Goal: Information Seeking & Learning: Learn about a topic

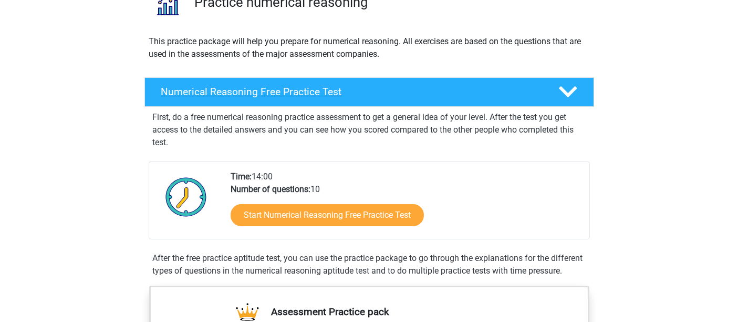
scroll to position [105, 0]
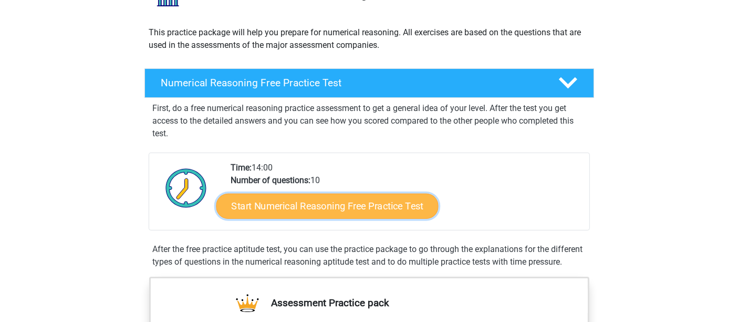
click at [268, 198] on link "Start Numerical Reasoning Free Practice Test" at bounding box center [327, 205] width 222 height 25
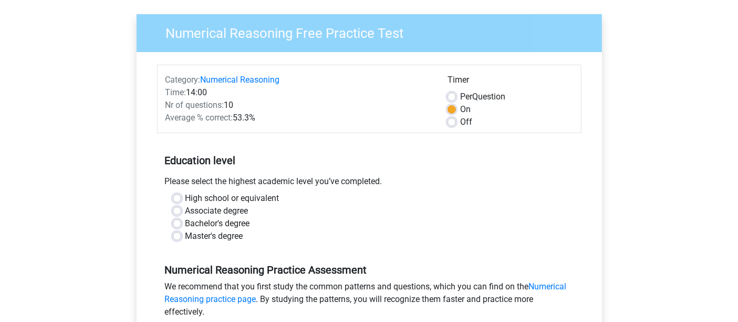
scroll to position [73, 0]
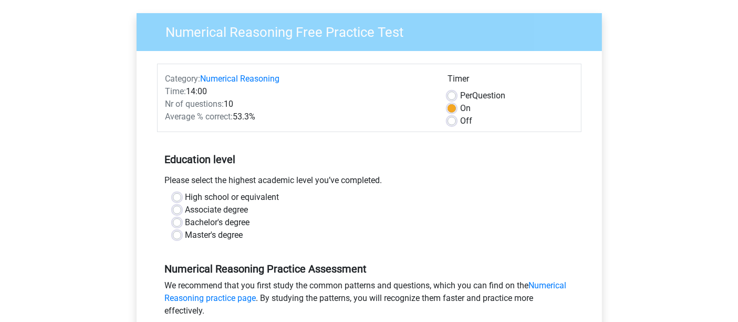
click at [188, 233] on label "Master's degree" at bounding box center [214, 235] width 58 height 13
click at [181, 233] on input "Master's degree" at bounding box center [177, 234] width 8 height 11
radio input "true"
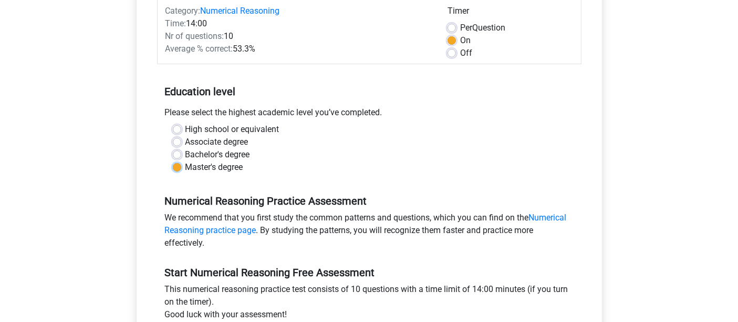
scroll to position [139, 0]
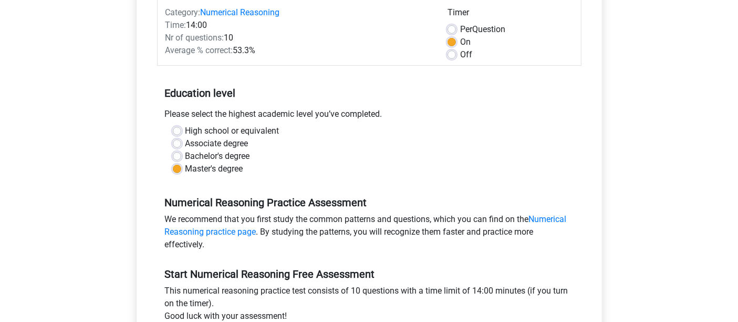
click at [484, 34] on label "Per Question" at bounding box center [482, 29] width 45 height 13
click at [456, 34] on input "Per Question" at bounding box center [452, 28] width 8 height 11
radio input "true"
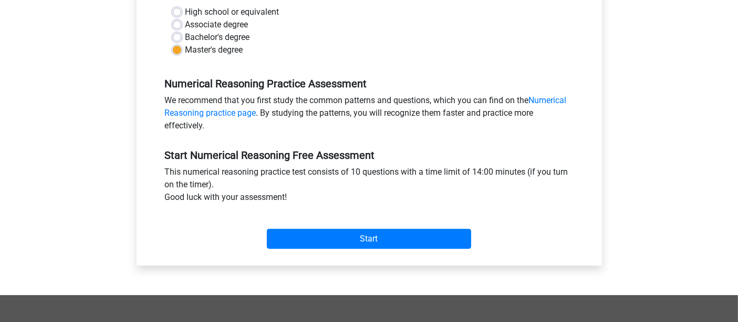
scroll to position [258, 0]
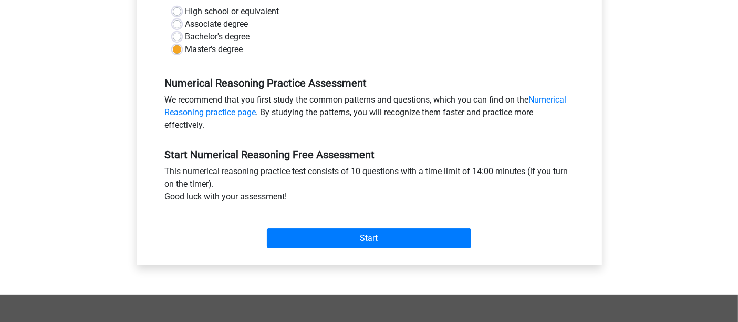
click at [332, 226] on div "Start" at bounding box center [369, 229] width 424 height 37
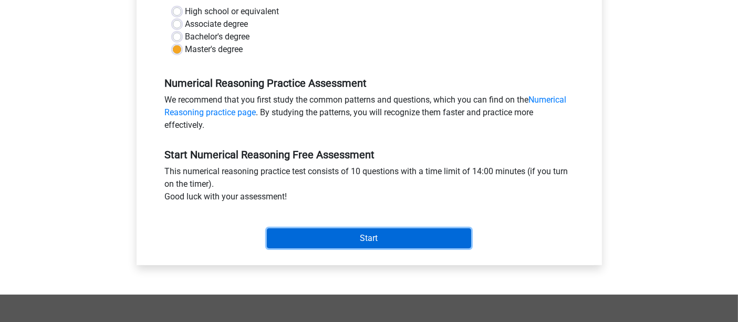
click at [305, 233] on input "Start" at bounding box center [369, 238] width 204 height 20
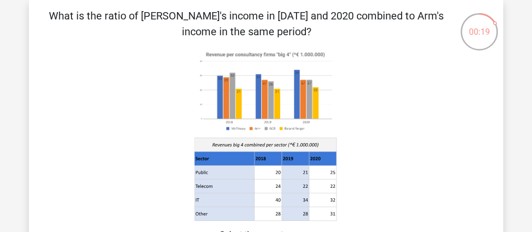
scroll to position [44, 0]
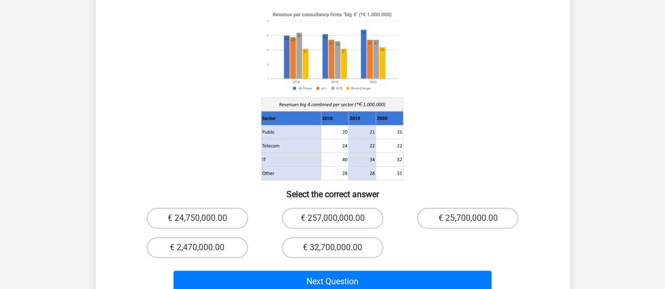
scroll to position [127, 0]
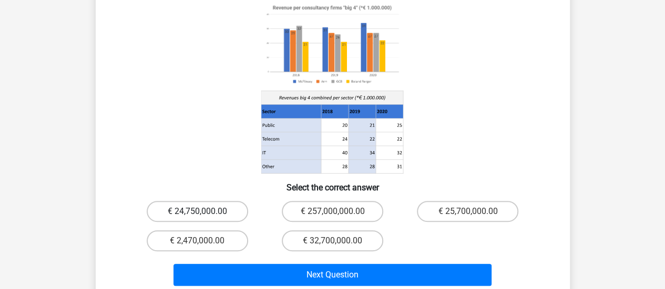
click at [168, 204] on label "€ 24,750,000.00" at bounding box center [197, 211] width 101 height 21
click at [197, 212] on input "€ 24,750,000.00" at bounding box center [200, 215] width 7 height 7
radio input "true"
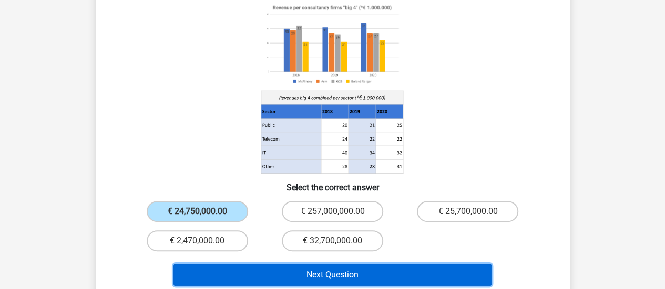
click at [217, 231] on button "Next Question" at bounding box center [332, 275] width 318 height 22
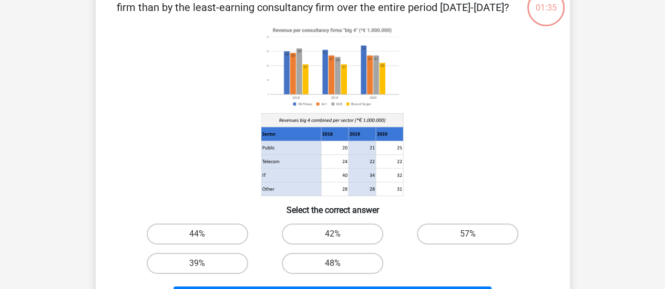
scroll to position [71, 0]
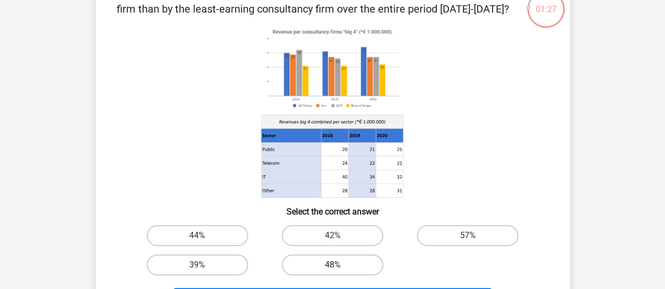
click at [299, 231] on label "48%" at bounding box center [332, 265] width 101 height 21
click at [332, 231] on input "48%" at bounding box center [335, 268] width 7 height 7
radio input "true"
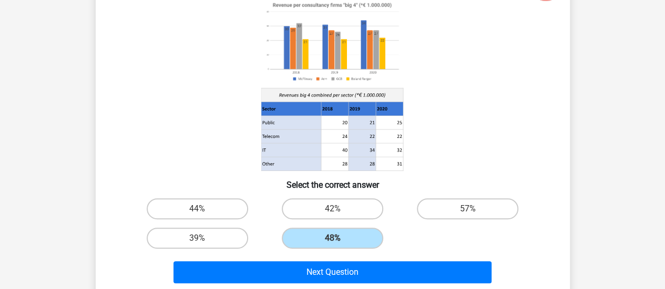
scroll to position [100, 0]
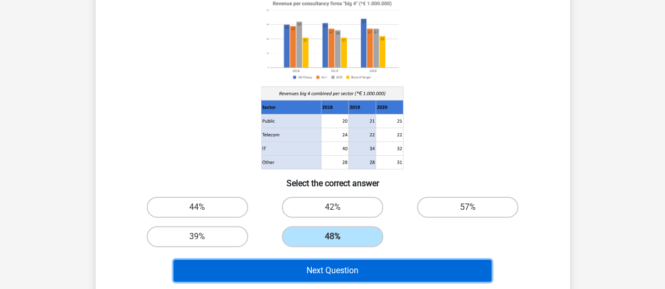
click at [279, 231] on button "Next Question" at bounding box center [332, 271] width 318 height 22
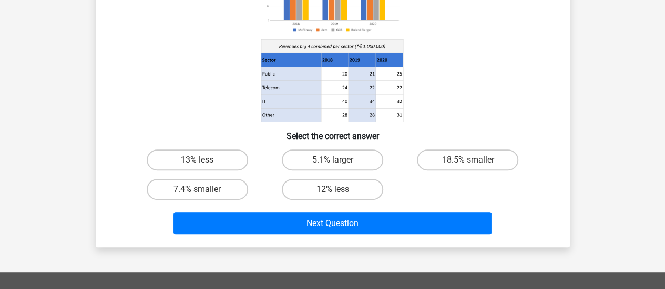
scroll to position [158, 0]
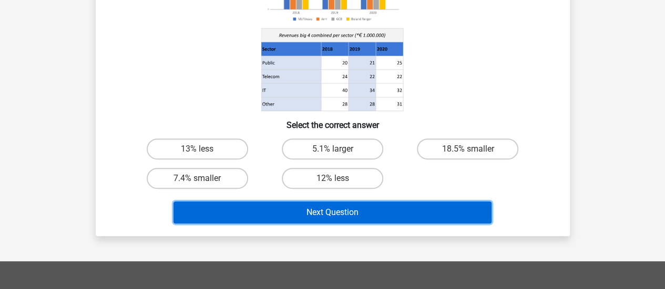
click at [260, 216] on button "Next Question" at bounding box center [332, 213] width 318 height 22
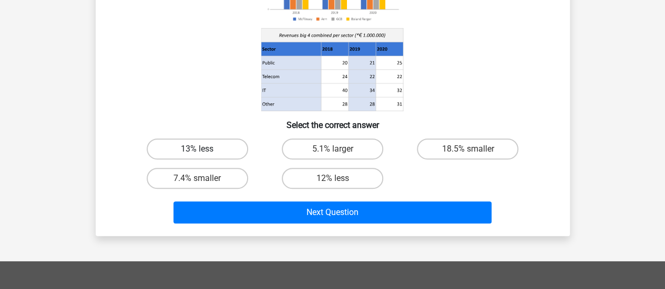
click at [188, 150] on label "13% less" at bounding box center [197, 149] width 101 height 21
click at [197, 150] on input "13% less" at bounding box center [200, 152] width 7 height 7
radio input "true"
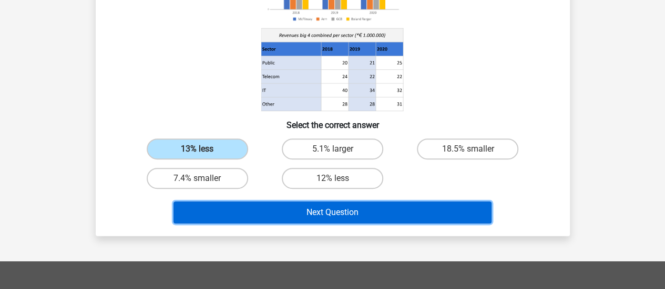
click at [250, 209] on button "Next Question" at bounding box center [332, 213] width 318 height 22
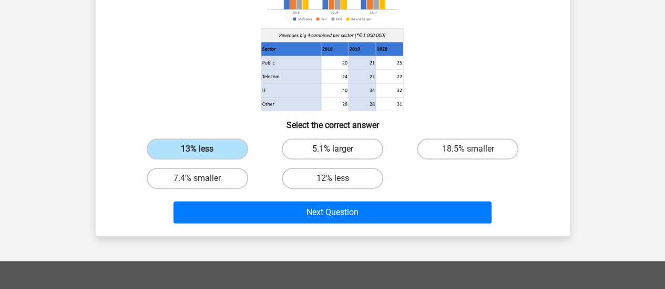
click at [301, 148] on label "5.1% larger" at bounding box center [332, 149] width 101 height 21
click at [332, 149] on input "5.1% larger" at bounding box center [335, 152] width 7 height 7
radio input "true"
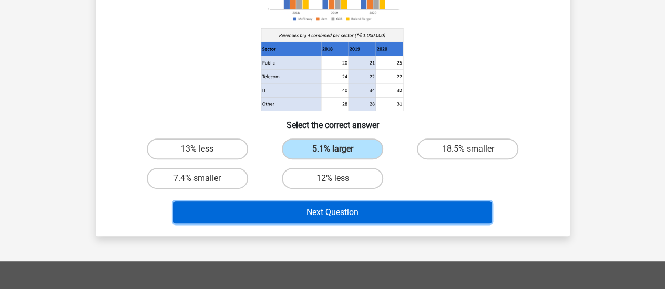
click at [289, 205] on button "Next Question" at bounding box center [332, 213] width 318 height 22
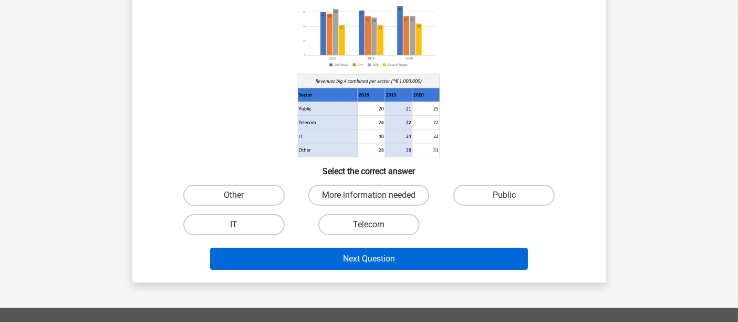
scroll to position [113, 0]
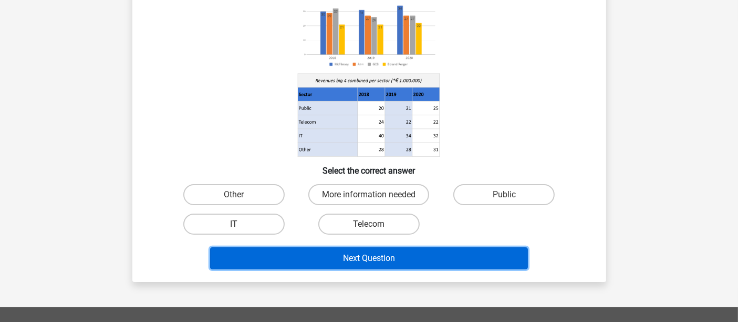
click at [335, 231] on button "Next Question" at bounding box center [369, 258] width 318 height 22
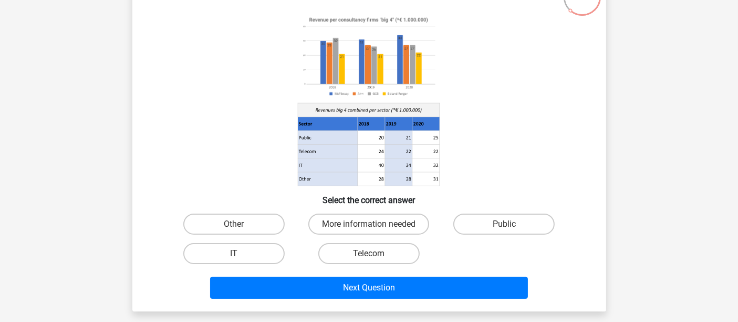
scroll to position [85, 0]
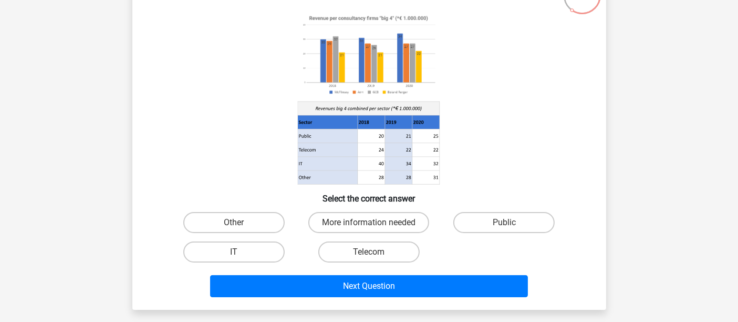
click at [174, 136] on icon at bounding box center [369, 98] width 423 height 173
click at [468, 226] on label "Public" at bounding box center [503, 222] width 101 height 21
click at [504, 226] on input "Public" at bounding box center [507, 225] width 7 height 7
radio input "true"
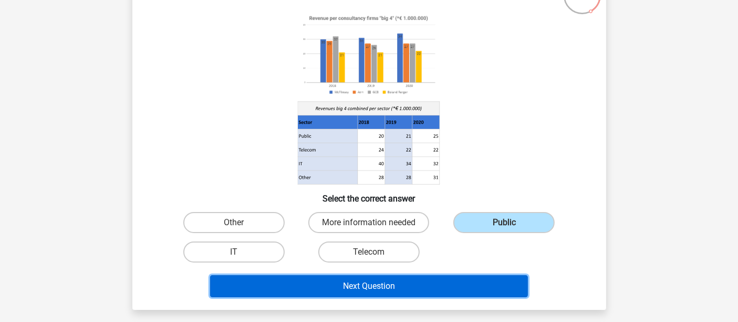
click at [416, 231] on button "Next Question" at bounding box center [369, 286] width 318 height 22
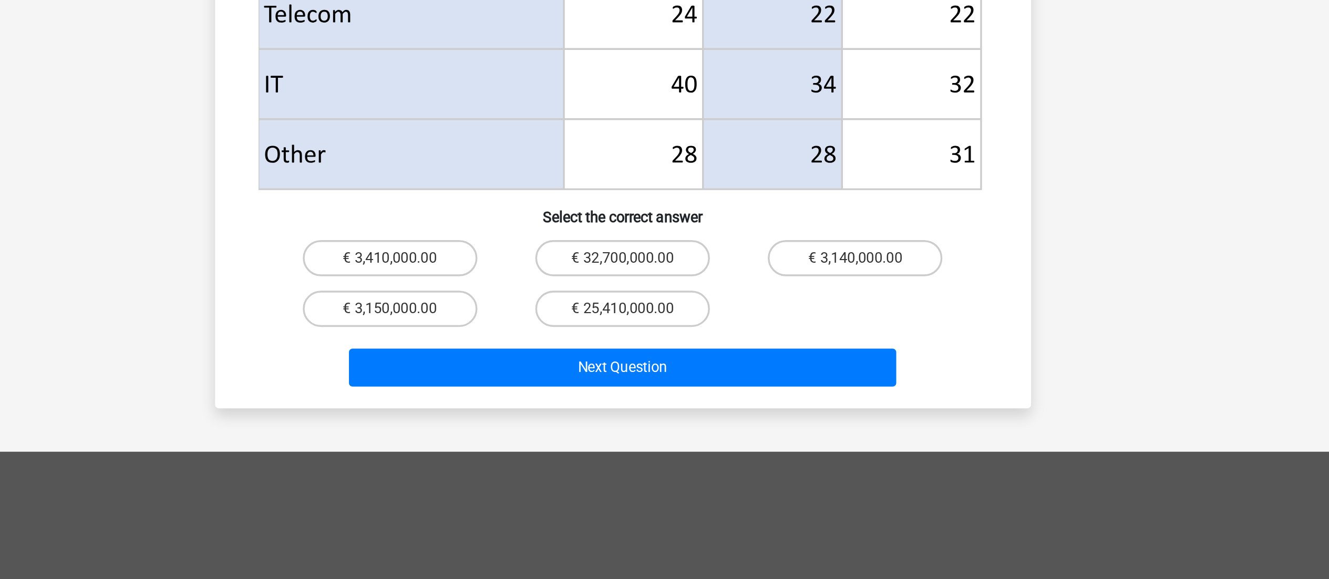
scroll to position [297, 0]
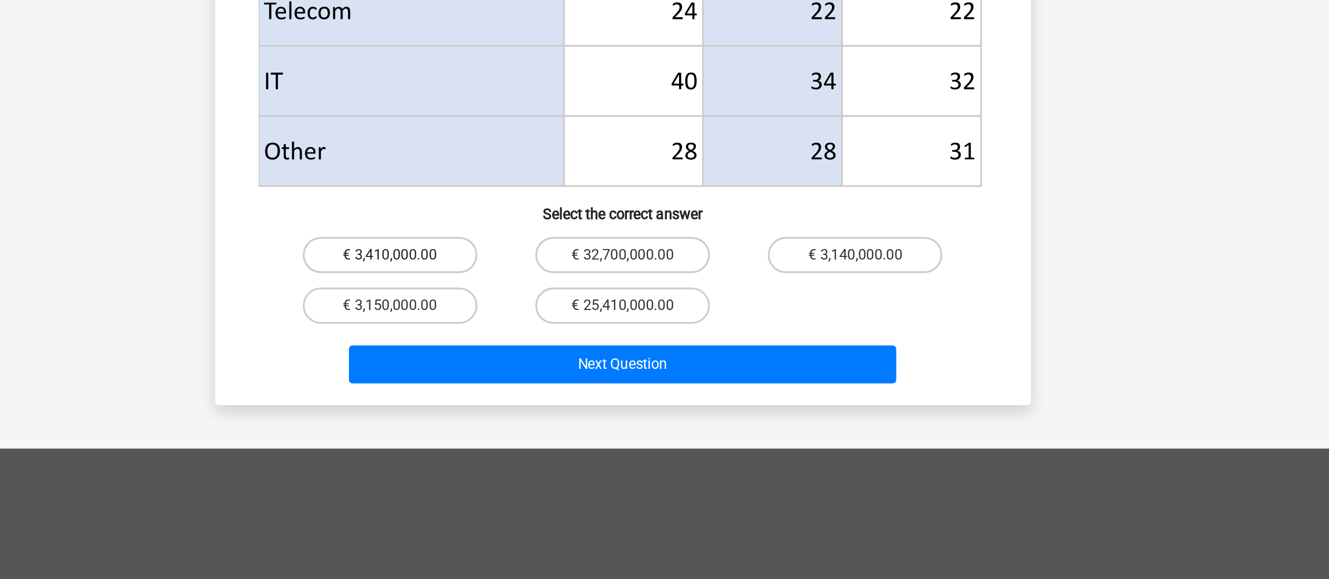
click at [511, 231] on label "€ 3,410,000.00" at bounding box center [529, 390] width 101 height 21
click at [529, 231] on input "€ 3,410,000.00" at bounding box center [532, 393] width 7 height 7
radio input "true"
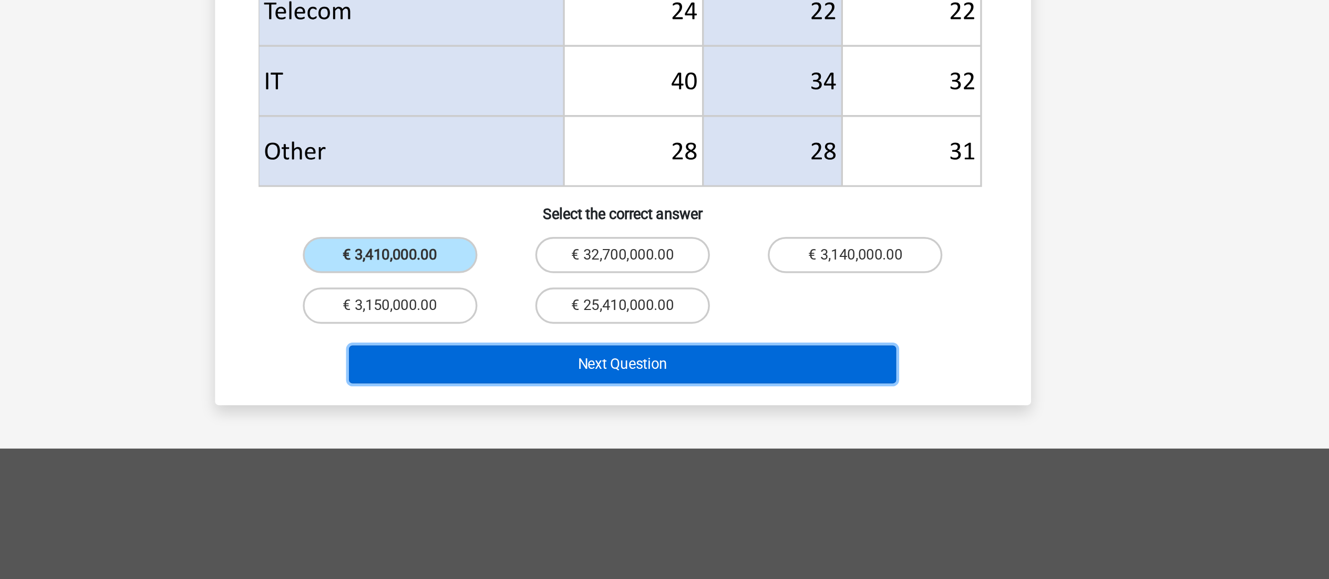
click at [531, 231] on button "Next Question" at bounding box center [664, 454] width 318 height 22
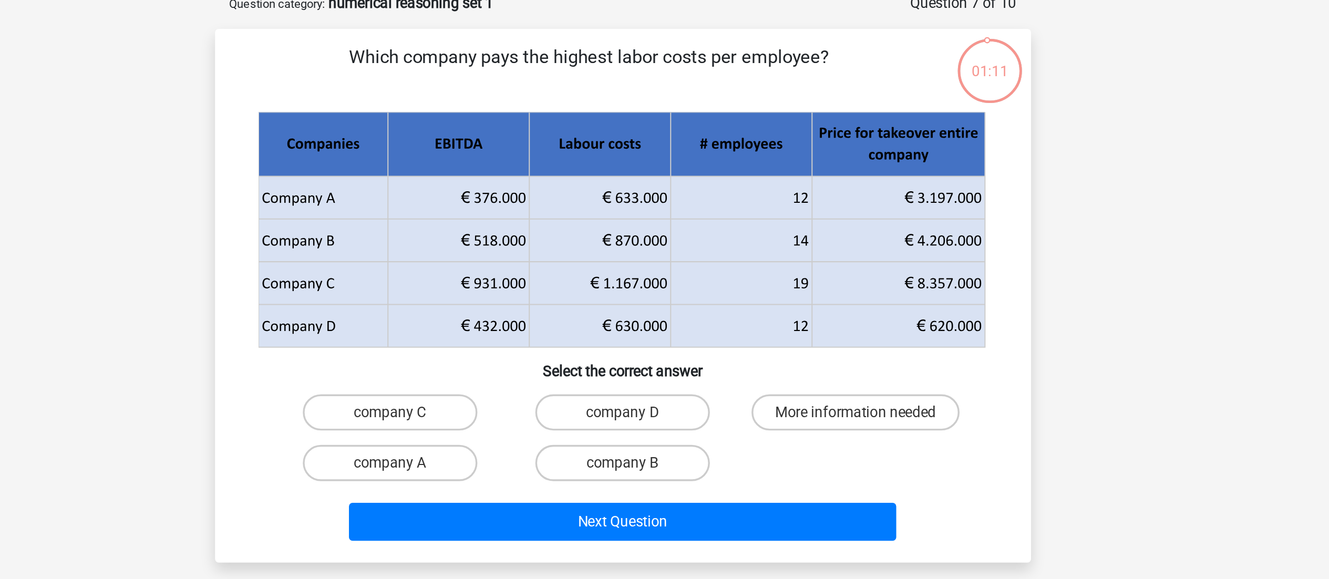
scroll to position [36, 0]
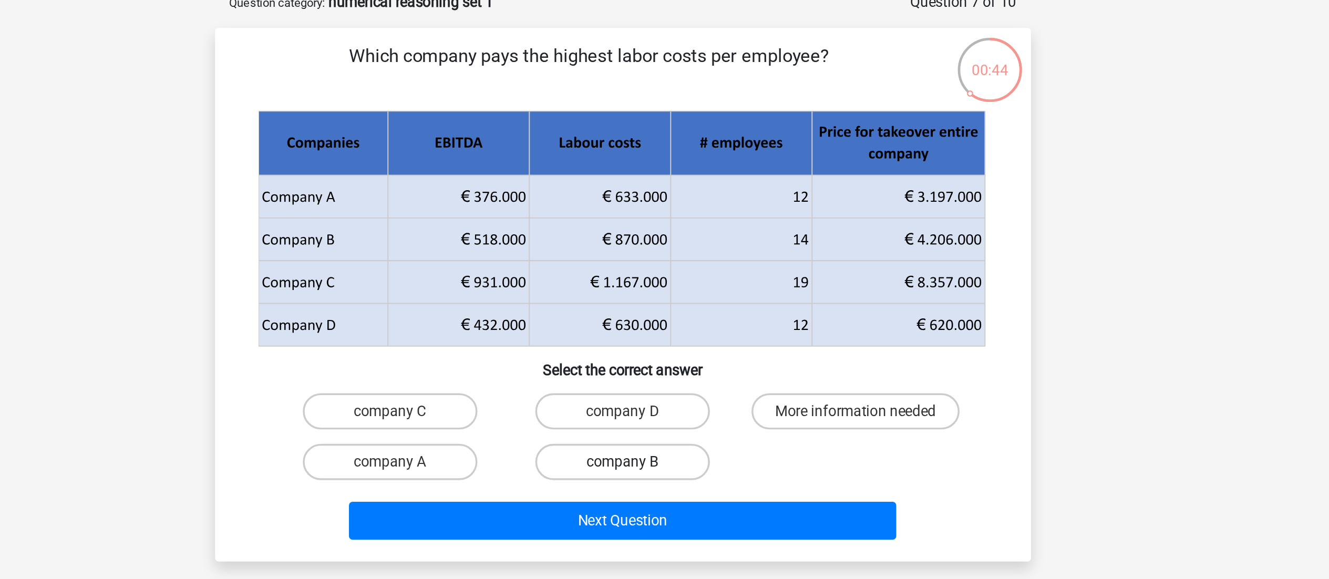
click at [531, 231] on label "company B" at bounding box center [664, 289] width 101 height 21
click at [531, 231] on input "company B" at bounding box center [667, 293] width 7 height 7
radio input "true"
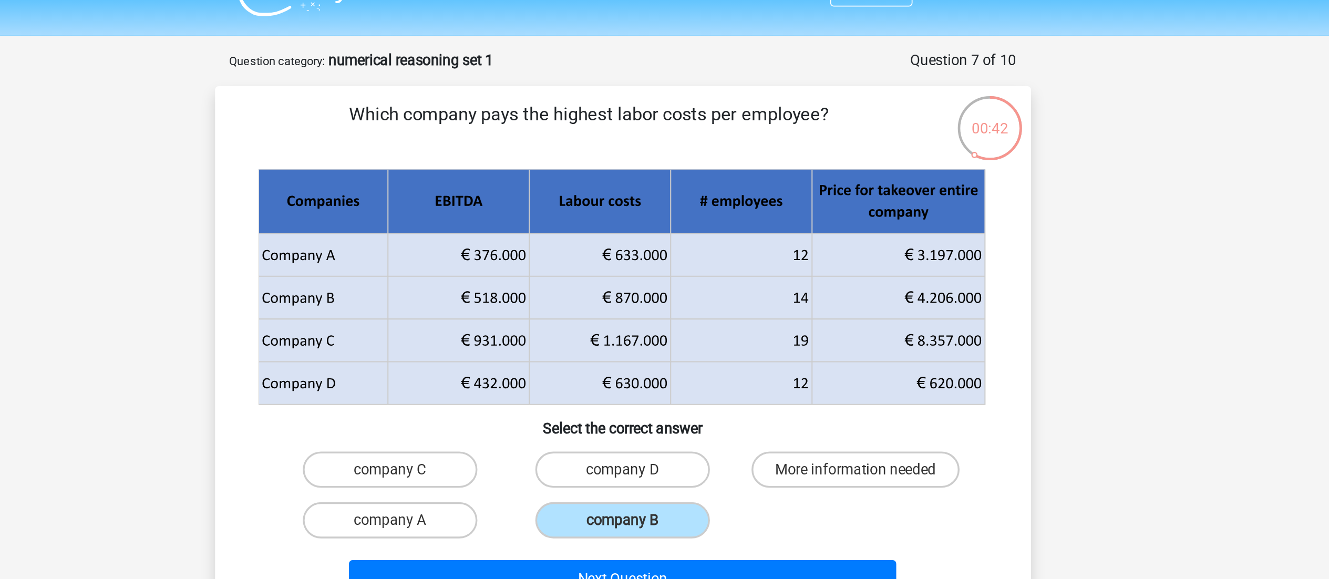
scroll to position [22, 0]
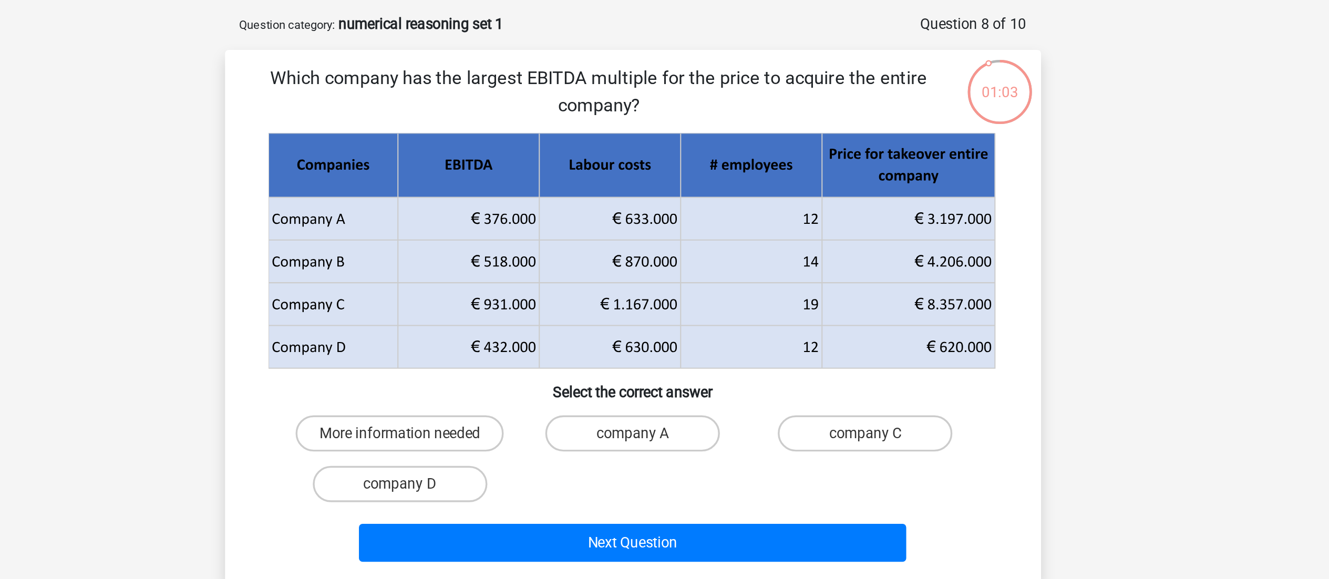
scroll to position [22, 0]
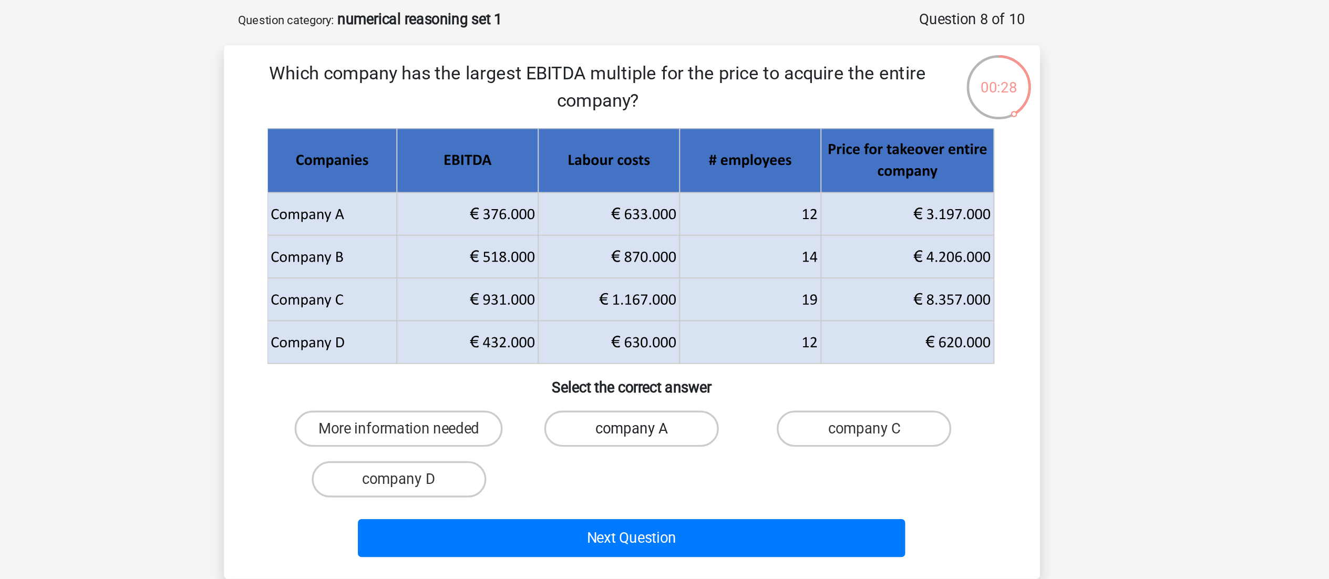
click at [647, 271] on label "company A" at bounding box center [664, 274] width 101 height 21
click at [664, 274] on input "company A" at bounding box center [667, 277] width 7 height 7
radio input "true"
click at [530, 304] on input "company D" at bounding box center [532, 307] width 7 height 7
radio input "true"
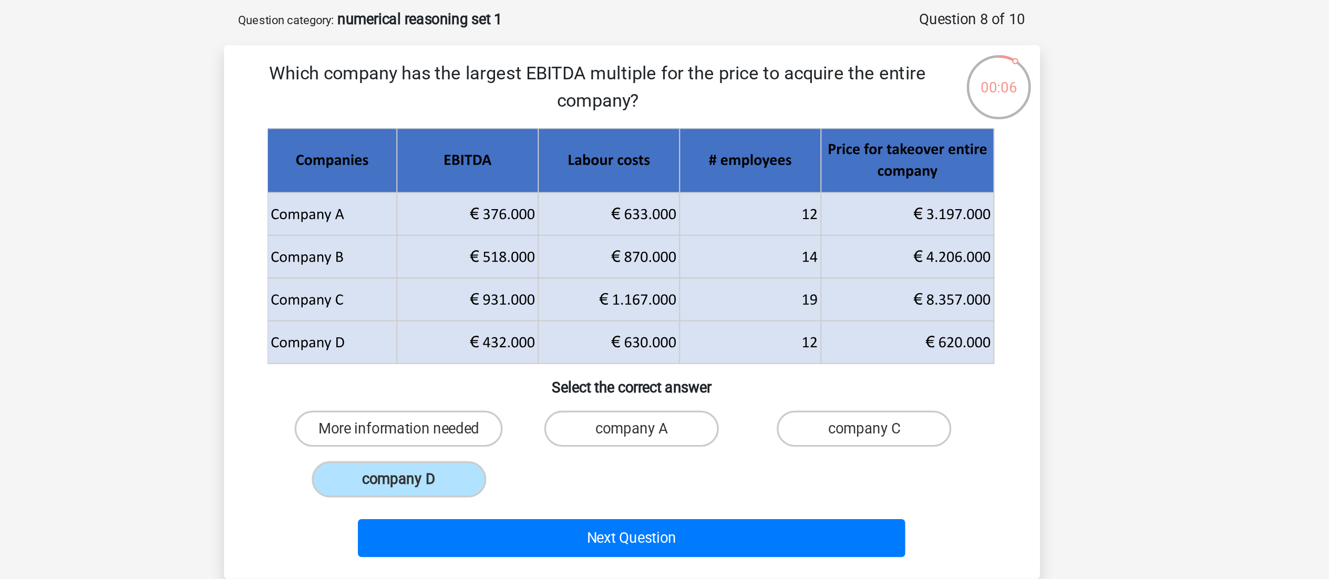
click at [801, 277] on input "company C" at bounding box center [803, 277] width 7 height 7
radio input "true"
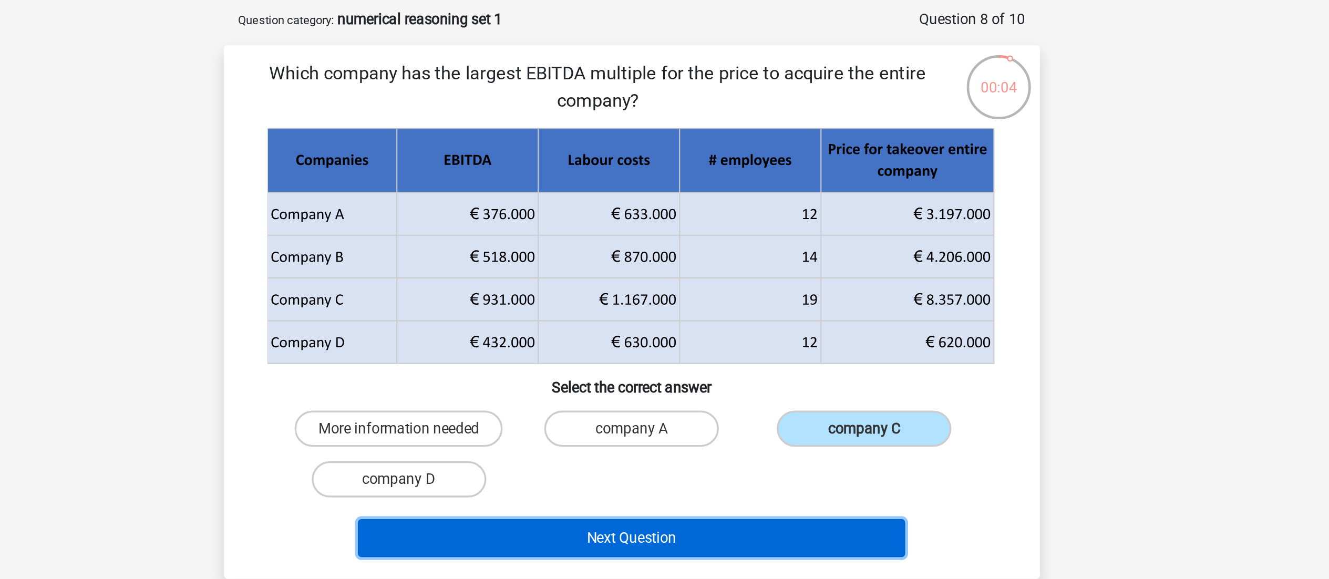
click at [724, 339] on button "Next Question" at bounding box center [664, 338] width 318 height 22
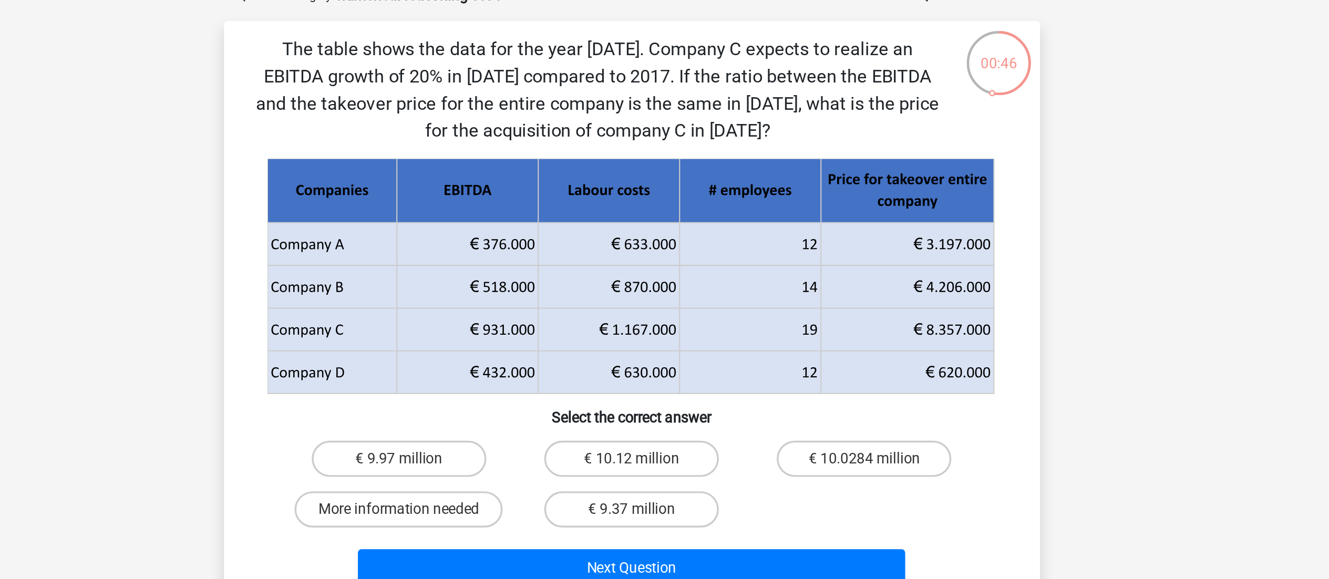
scroll to position [0, 0]
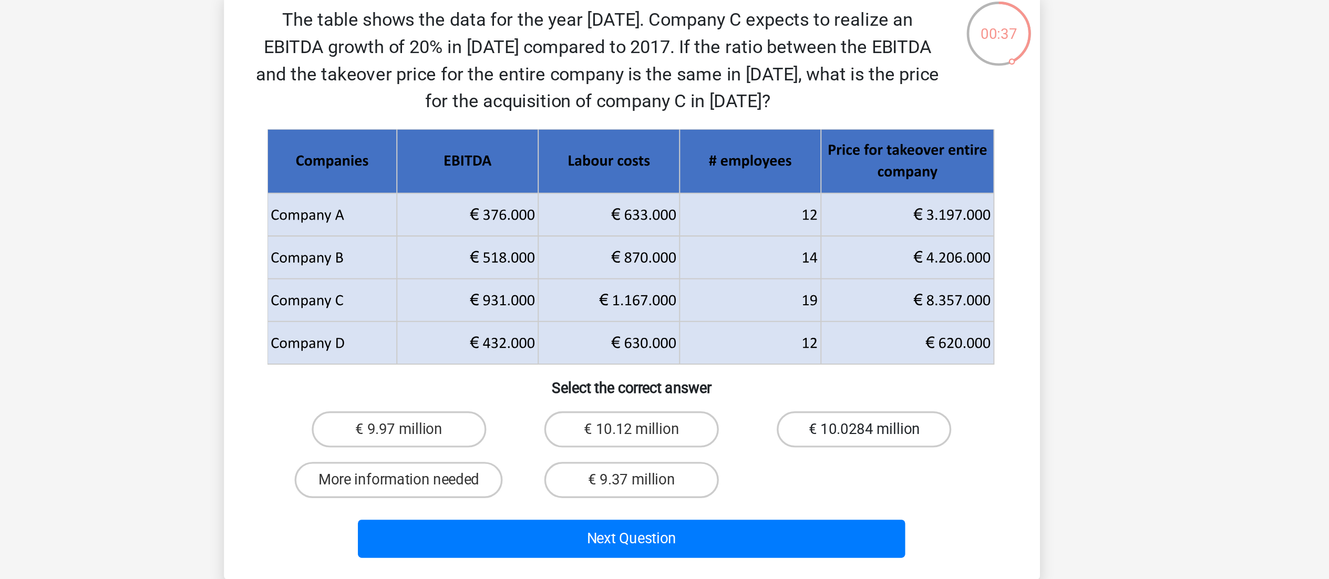
click at [773, 331] on label "€ 10.0284 million" at bounding box center [799, 327] width 101 height 21
click at [800, 331] on input "€ 10.0284 million" at bounding box center [803, 331] width 7 height 7
radio input "true"
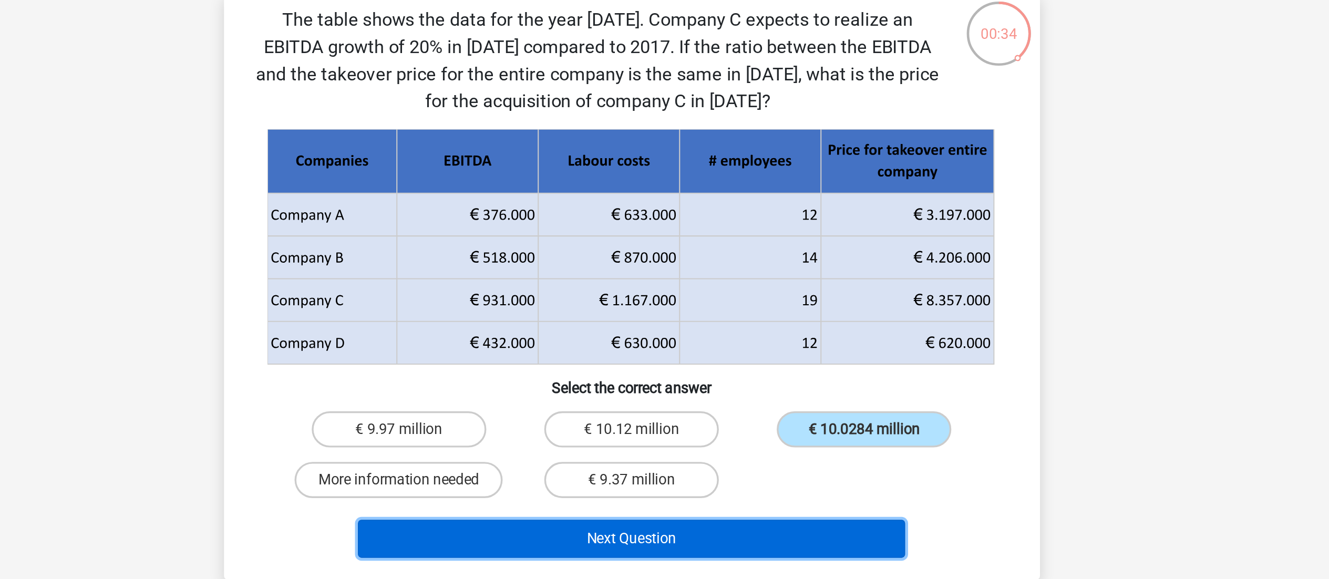
click at [627, 395] on button "Next Question" at bounding box center [664, 391] width 318 height 22
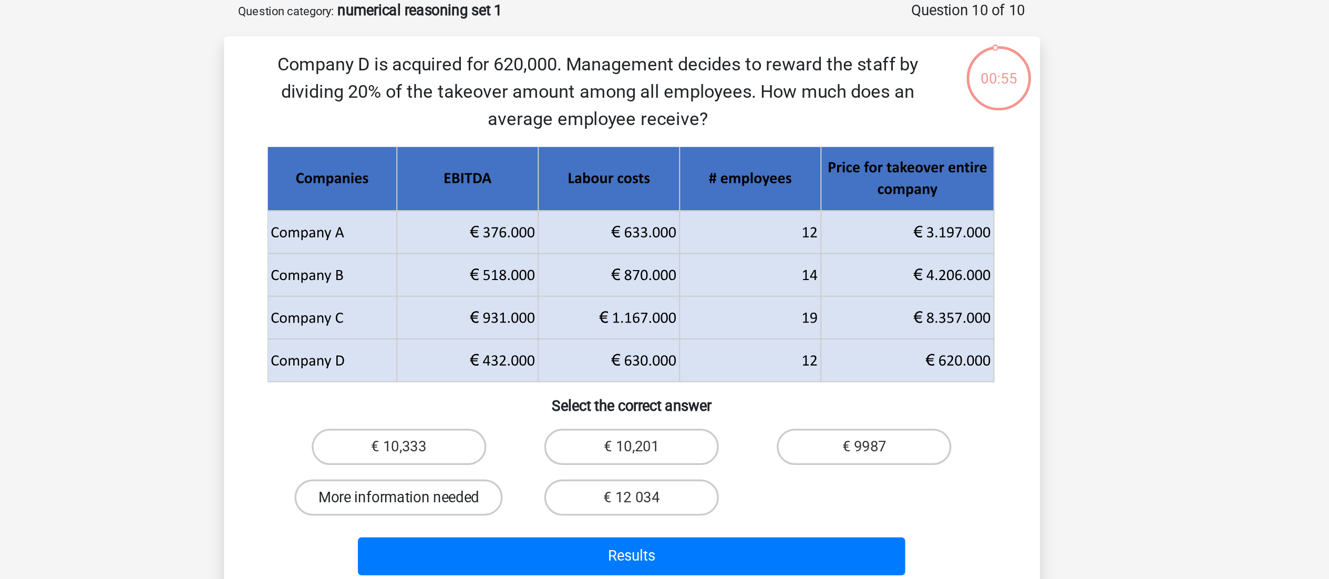
click at [537, 344] on label "More information needed" at bounding box center [529, 341] width 121 height 21
click at [536, 344] on input "More information needed" at bounding box center [532, 344] width 7 height 7
radio input "true"
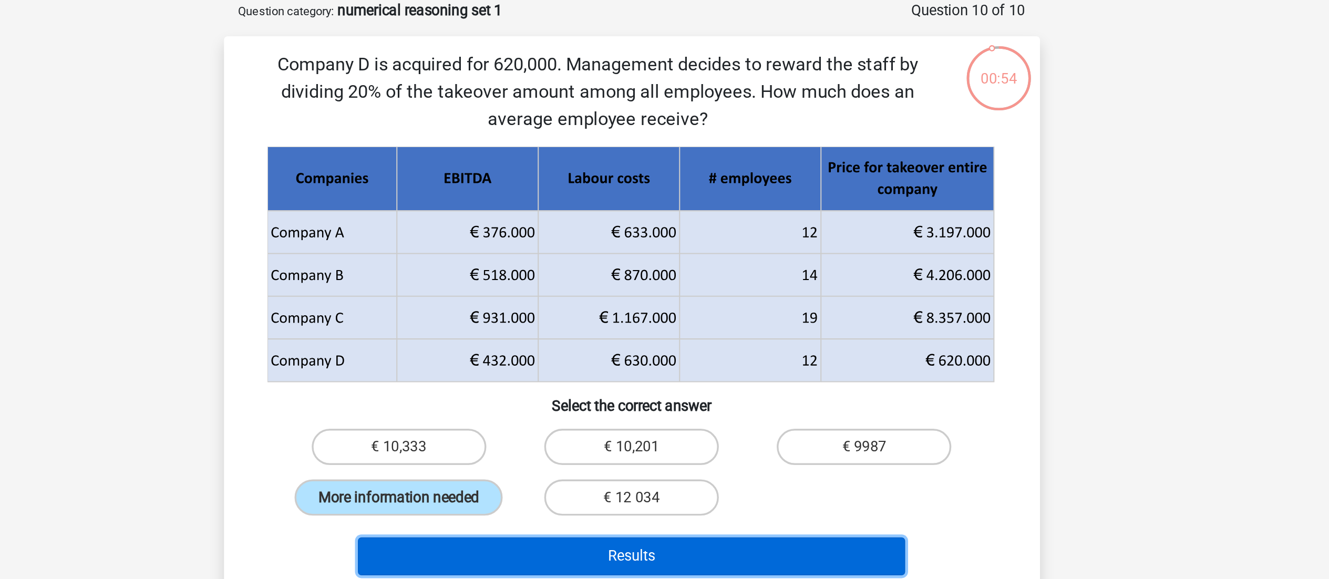
click at [541, 378] on button "Results" at bounding box center [664, 376] width 318 height 22
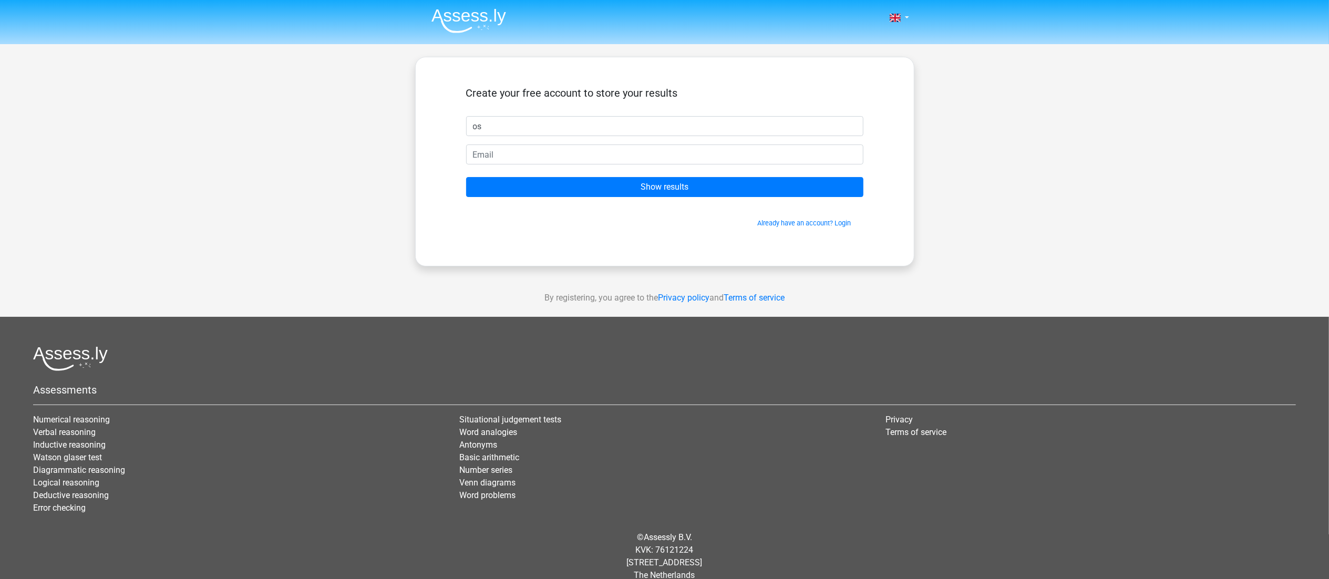
type input "o"
type input "is"
drag, startPoint x: 448, startPoint y: 157, endPoint x: 462, endPoint y: 195, distance: 41.6
click at [448, 157] on div "Create your free account to store your results is Show results Already have an …" at bounding box center [665, 161] width 448 height 158
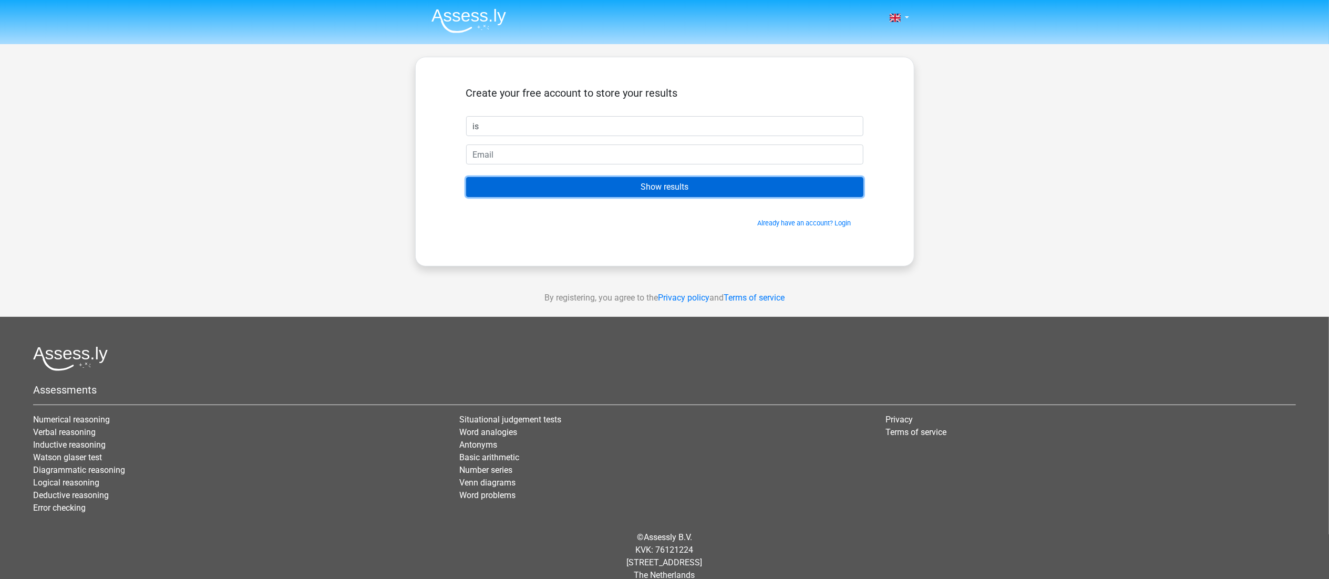
click at [614, 190] on input "Show results" at bounding box center [664, 187] width 397 height 20
type input "[EMAIL_ADDRESS][DOMAIN_NAME]"
click at [467, 183] on input "Show results" at bounding box center [664, 187] width 397 height 20
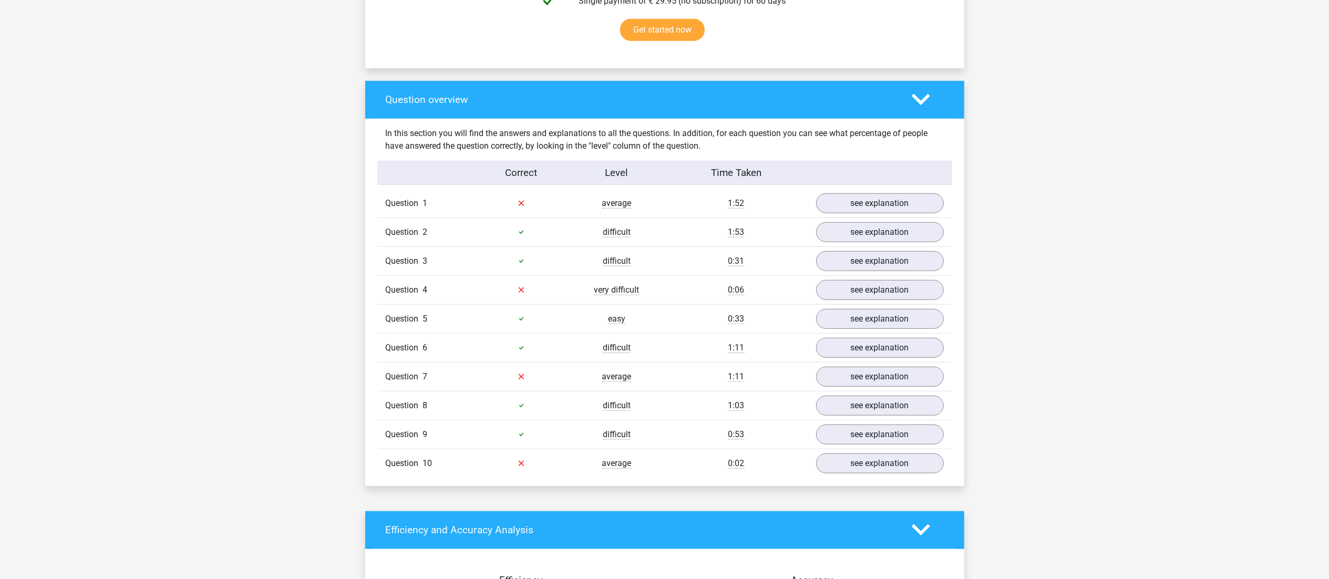
scroll to position [703, 0]
